Goal: Information Seeking & Learning: Understand process/instructions

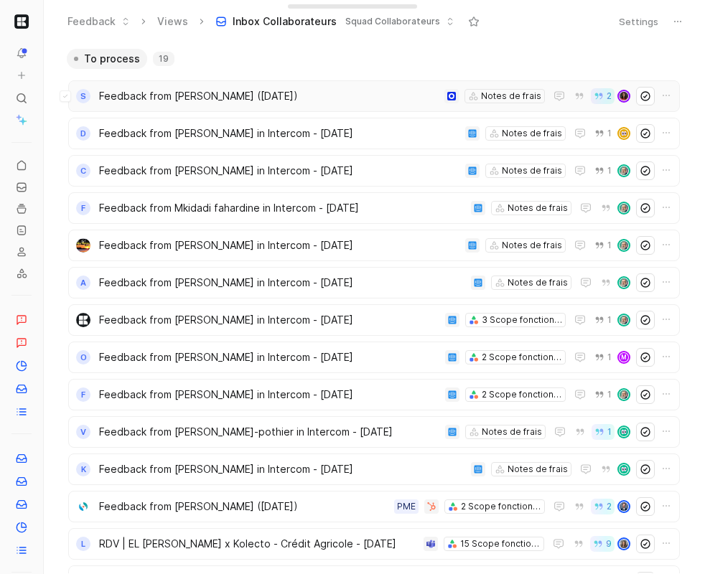
click at [240, 100] on span "Feedback from SAMIR BELHOCINE (Aug 06, 2025)" at bounding box center [269, 96] width 340 height 17
click at [233, 134] on span "Feedback from [PERSON_NAME] in Intercom - [DATE]" at bounding box center [279, 133] width 360 height 17
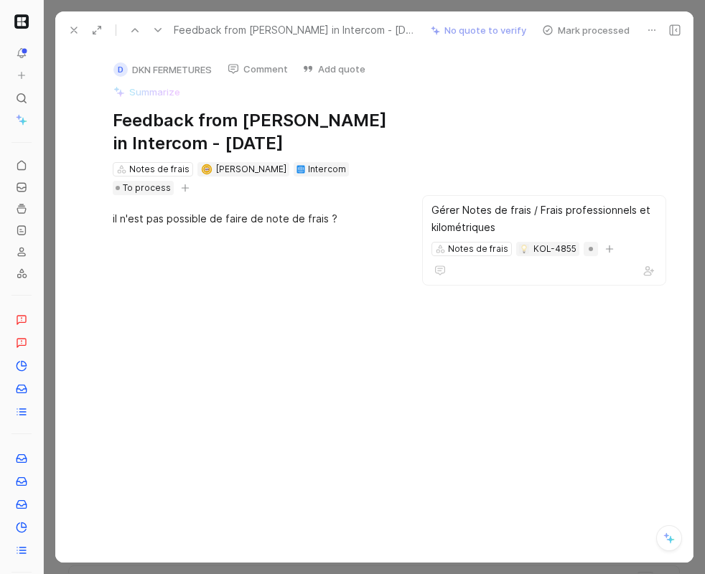
click at [584, 29] on button "Mark processed" at bounding box center [586, 30] width 101 height 20
click at [554, 217] on div "Gérer Notes de frais / Frais professionnels et kilométriques" at bounding box center [544, 219] width 225 height 34
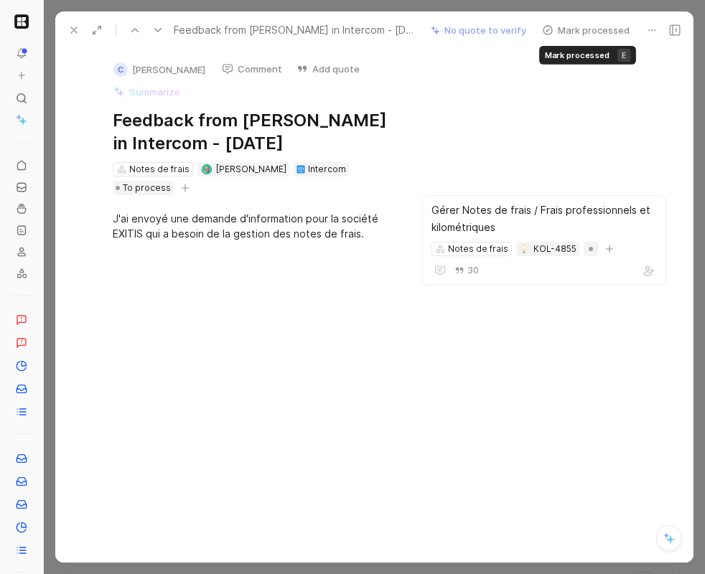
click at [566, 37] on button "Mark processed" at bounding box center [586, 30] width 101 height 20
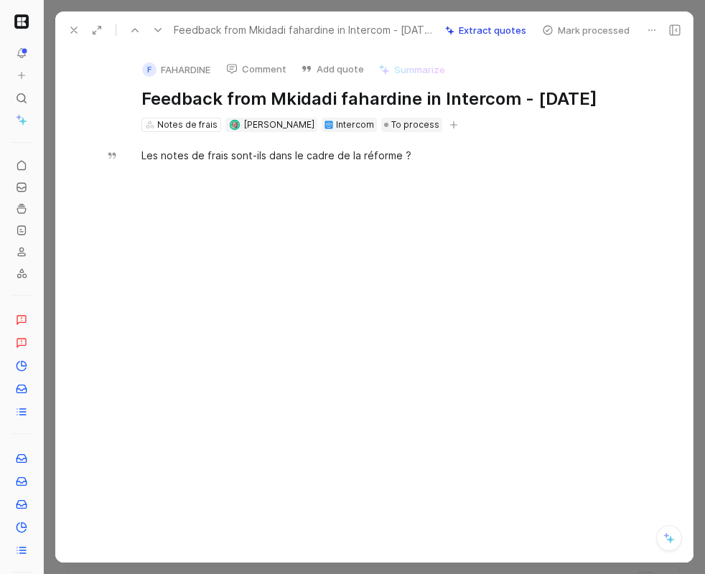
click at [80, 25] on button at bounding box center [74, 30] width 20 height 20
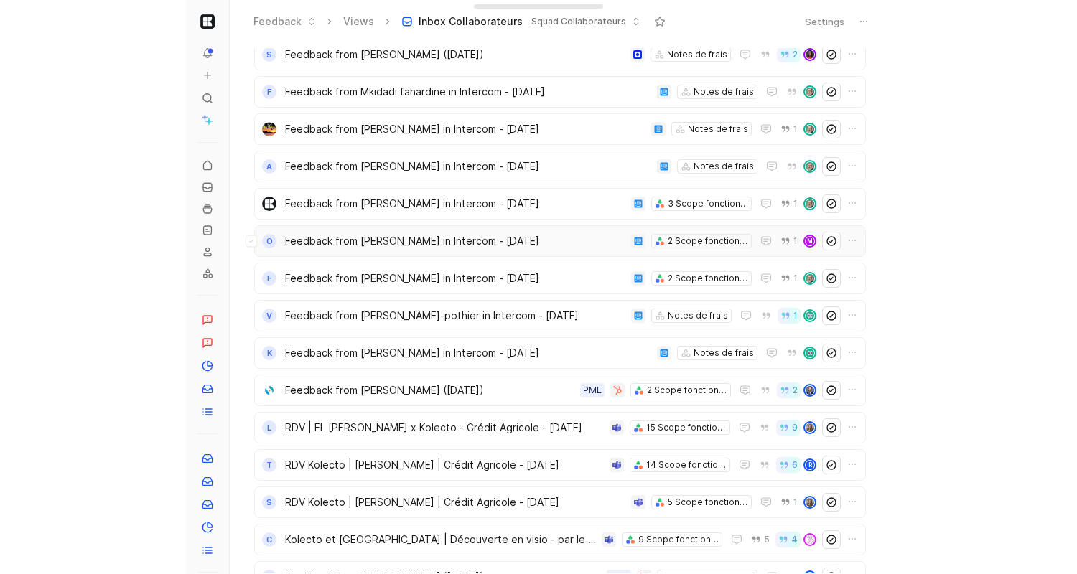
scroll to position [42, 0]
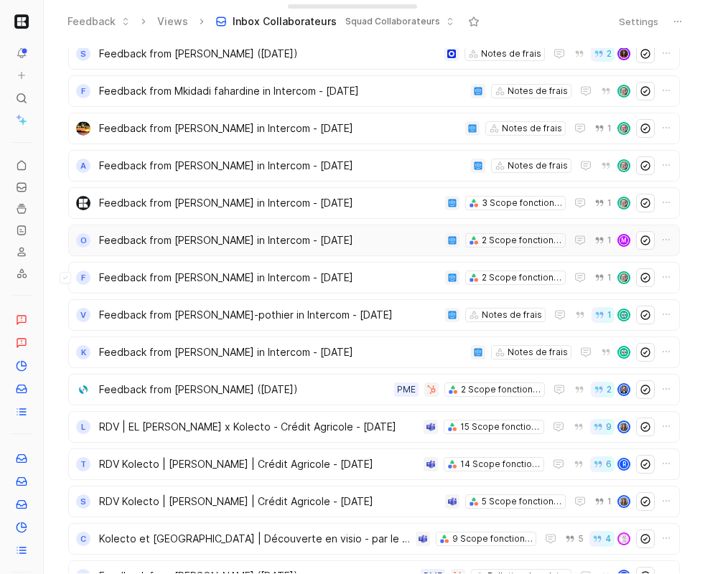
click at [308, 280] on span "Feedback from Stéphane Detait in Intercom - 6/9/2025" at bounding box center [269, 277] width 340 height 17
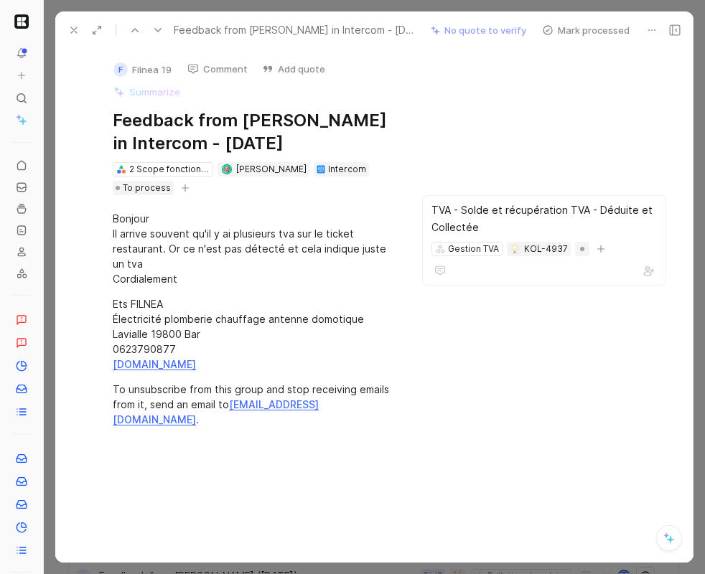
click at [68, 34] on icon at bounding box center [73, 29] width 11 height 11
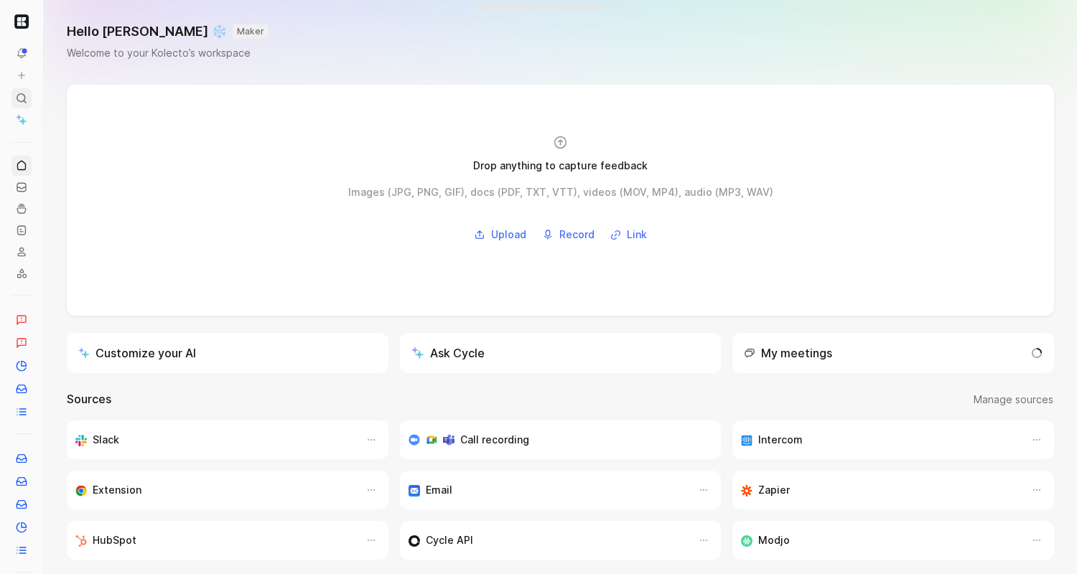
click at [28, 98] on div at bounding box center [21, 98] width 20 height 20
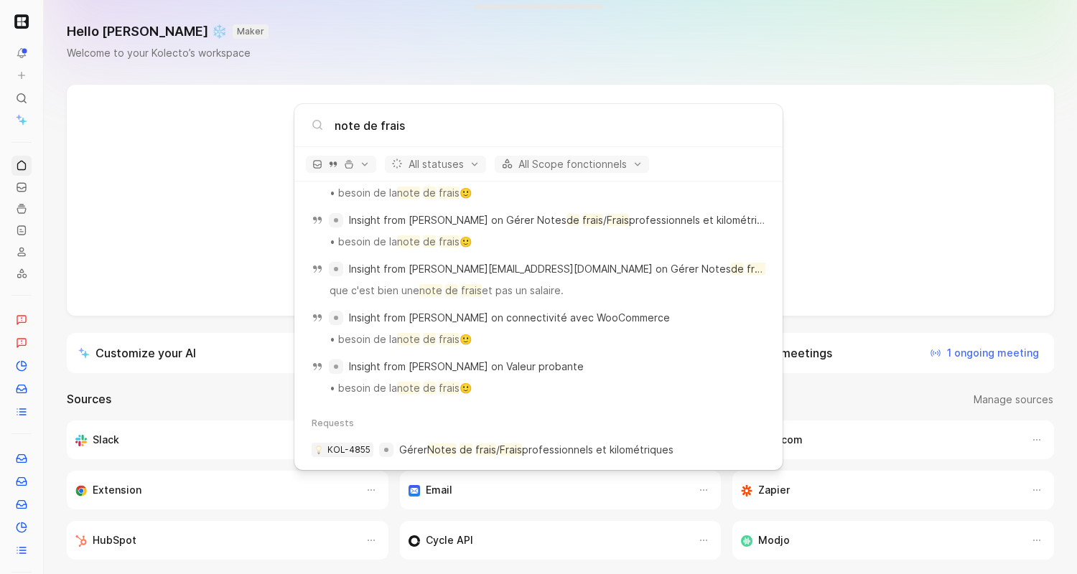
scroll to position [1387, 0]
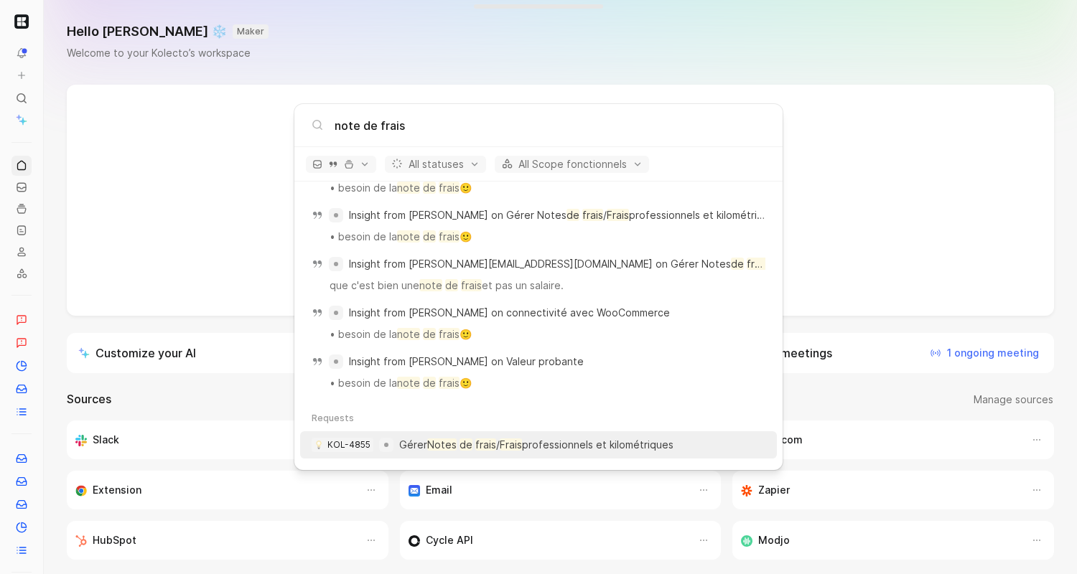
type input "note de frais"
click at [531, 447] on p "Gérer Notes de frais / Frais professionnels et kilométriques" at bounding box center [536, 445] width 274 height 17
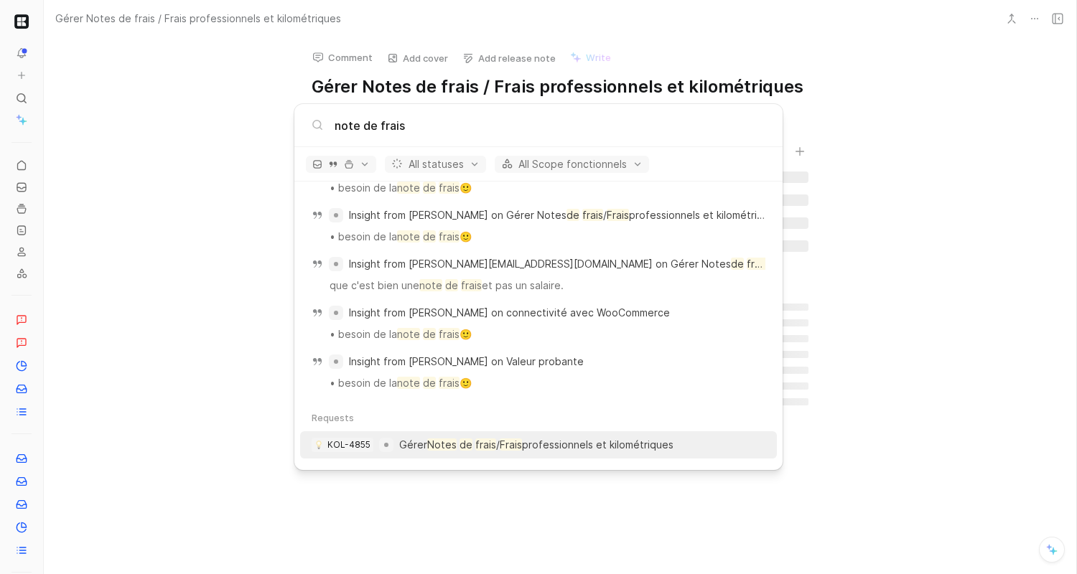
click at [531, 447] on div "Comment Add cover Add release note Write Gérer Notes de frais / Frais professio…" at bounding box center [560, 305] width 1032 height 537
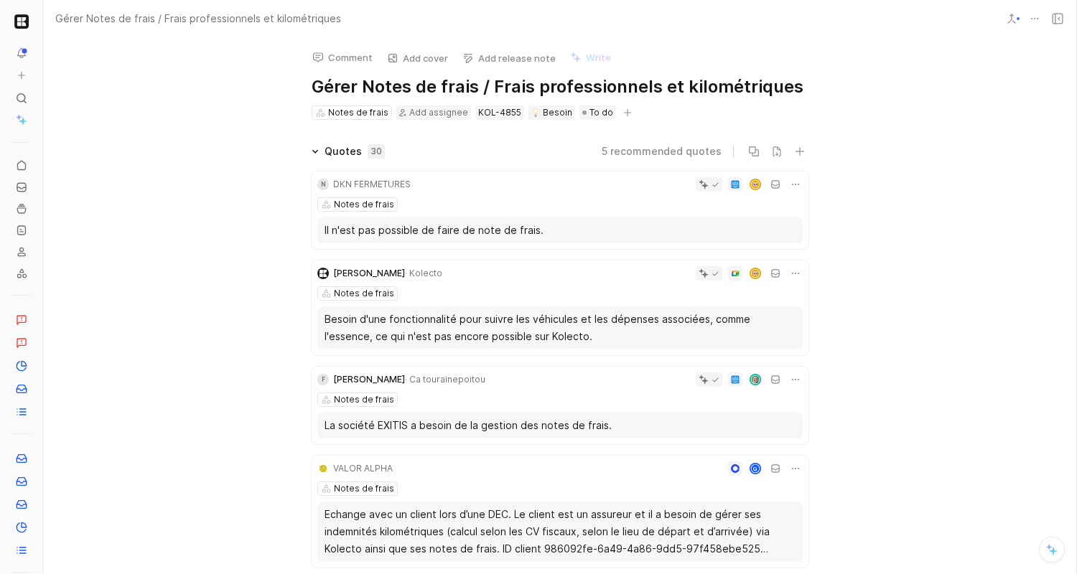
click at [590, 195] on div "N DKN FERMETURES Notes de frais Il n'est pas possible de faire de note de frais." at bounding box center [560, 211] width 497 height 78
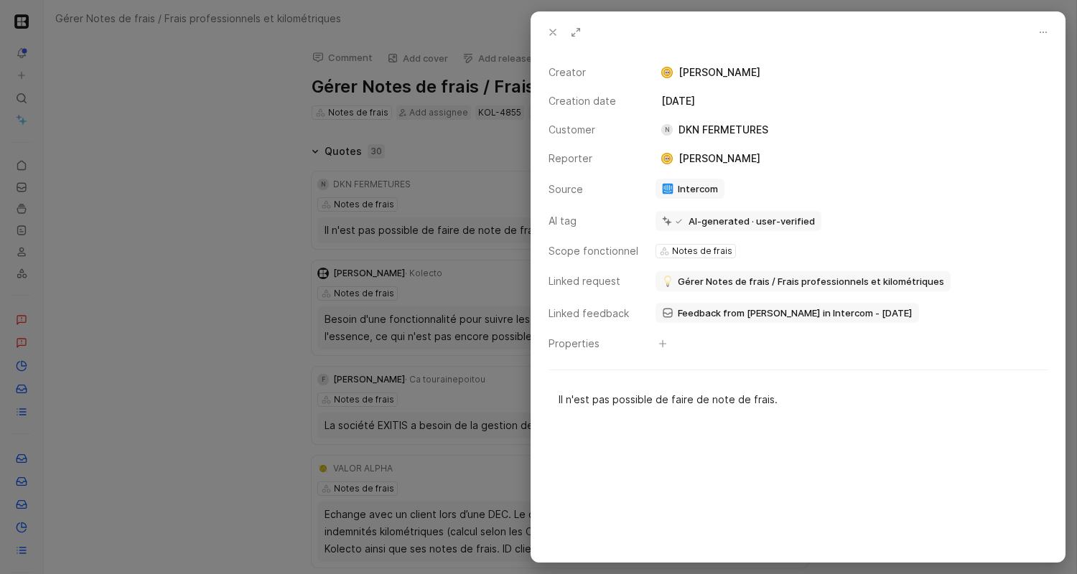
click at [702, 129] on div "N DKN FERMETURES" at bounding box center [715, 129] width 118 height 17
click at [253, 355] on div at bounding box center [538, 287] width 1077 height 574
